Goal: Transaction & Acquisition: Purchase product/service

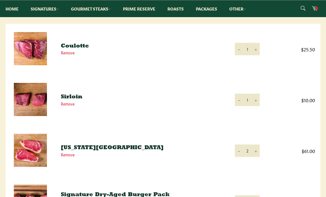
scroll to position [88, 0]
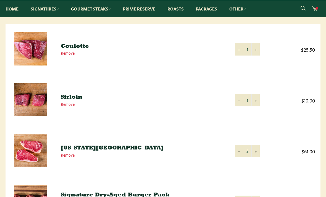
click at [69, 54] on link "Remove" at bounding box center [68, 53] width 14 height 6
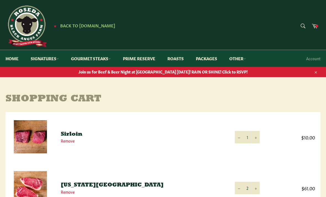
click at [54, 57] on link "Signatures" at bounding box center [44, 58] width 39 height 17
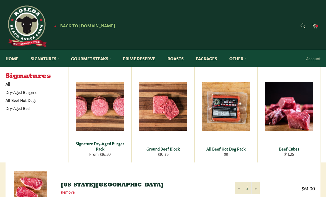
click at [99, 60] on link "Gourmet Steaks" at bounding box center [91, 58] width 51 height 17
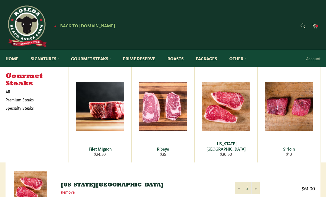
click at [155, 60] on link "Prime Reserve" at bounding box center [139, 58] width 43 height 17
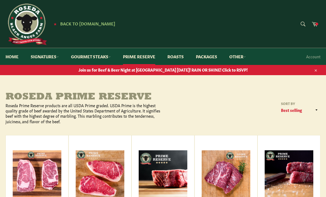
scroll to position [2, 0]
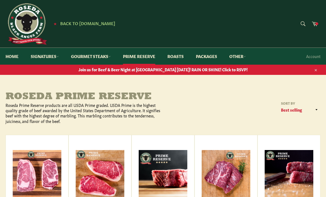
click at [184, 56] on link "Roasts" at bounding box center [175, 56] width 27 height 17
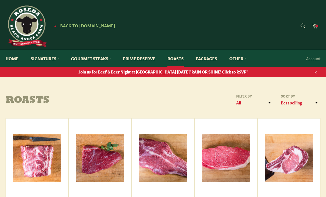
click at [318, 22] on link "Cart" at bounding box center [315, 26] width 12 height 12
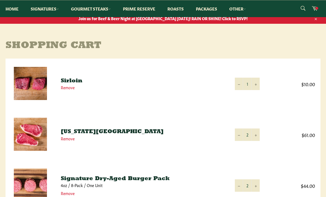
scroll to position [53, 0]
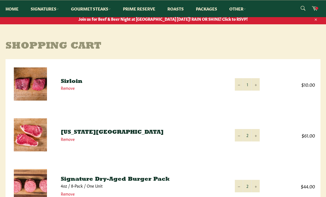
click at [78, 82] on link "Sirloin" at bounding box center [72, 82] width 22 height 6
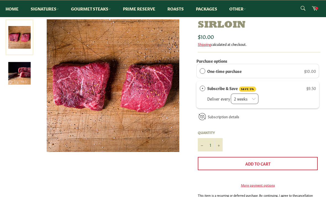
scroll to position [70, 0]
